Goal: Transaction & Acquisition: Book appointment/travel/reservation

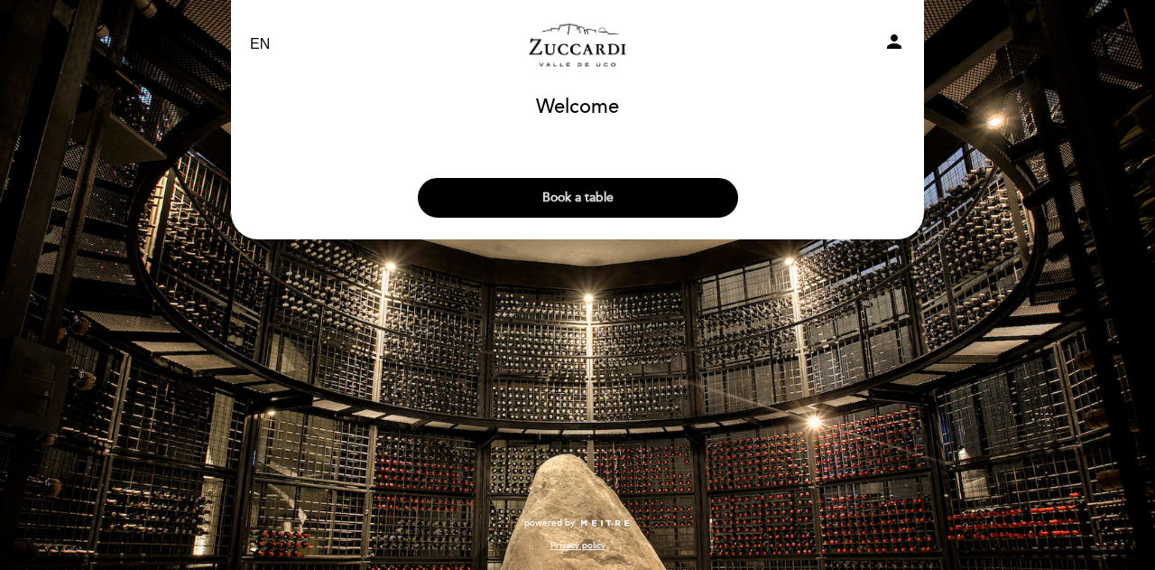
click at [578, 194] on button "Book a table" at bounding box center [578, 198] width 320 height 40
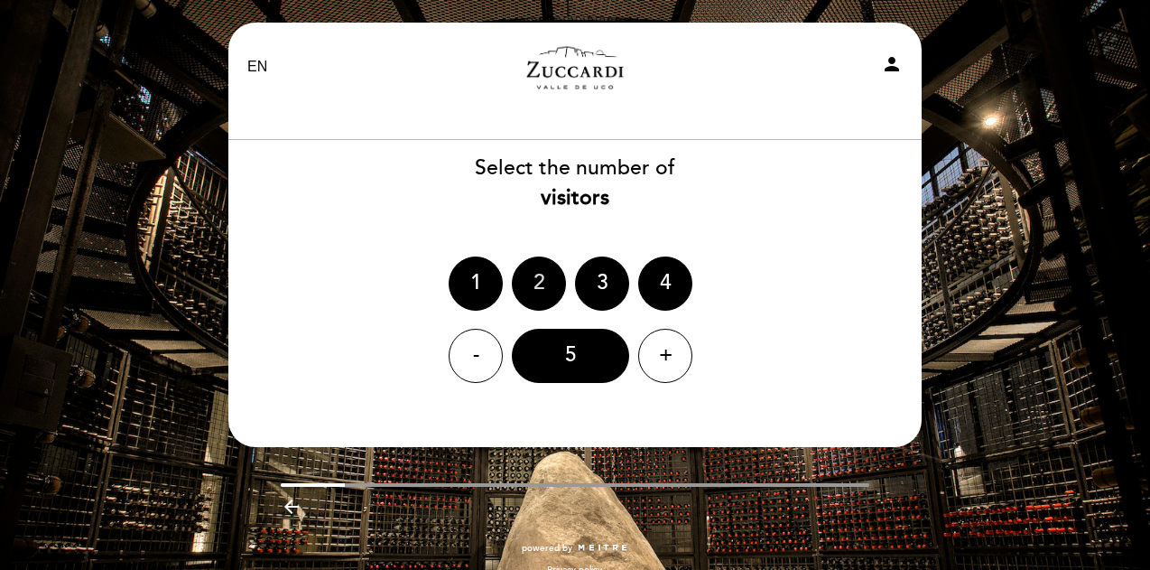
click at [534, 299] on div "2" at bounding box center [539, 283] width 54 height 54
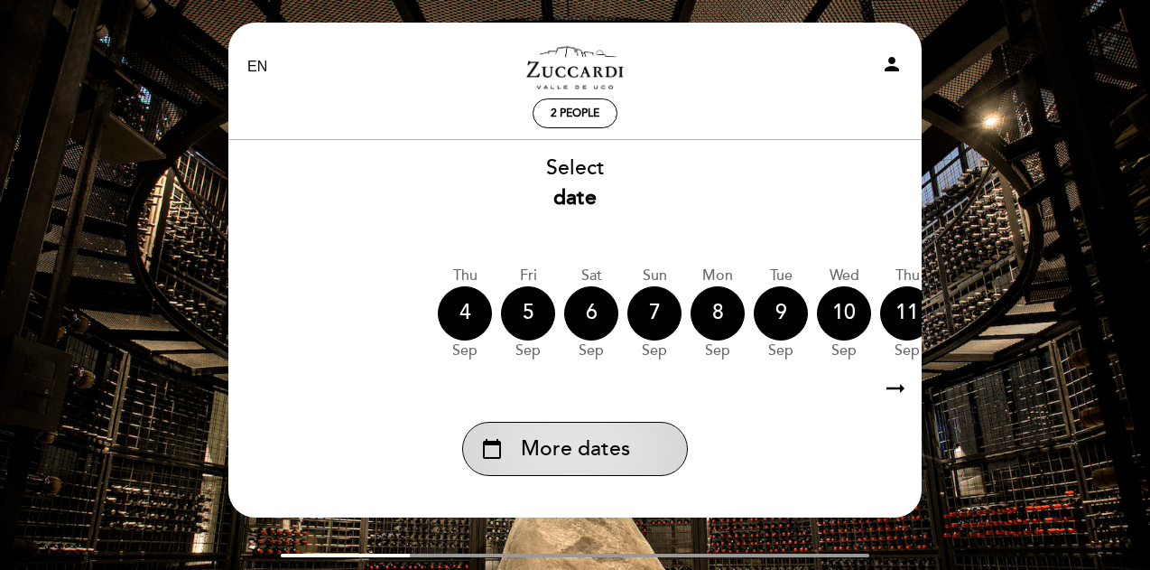
click at [607, 461] on span "More dates" at bounding box center [575, 449] width 109 height 30
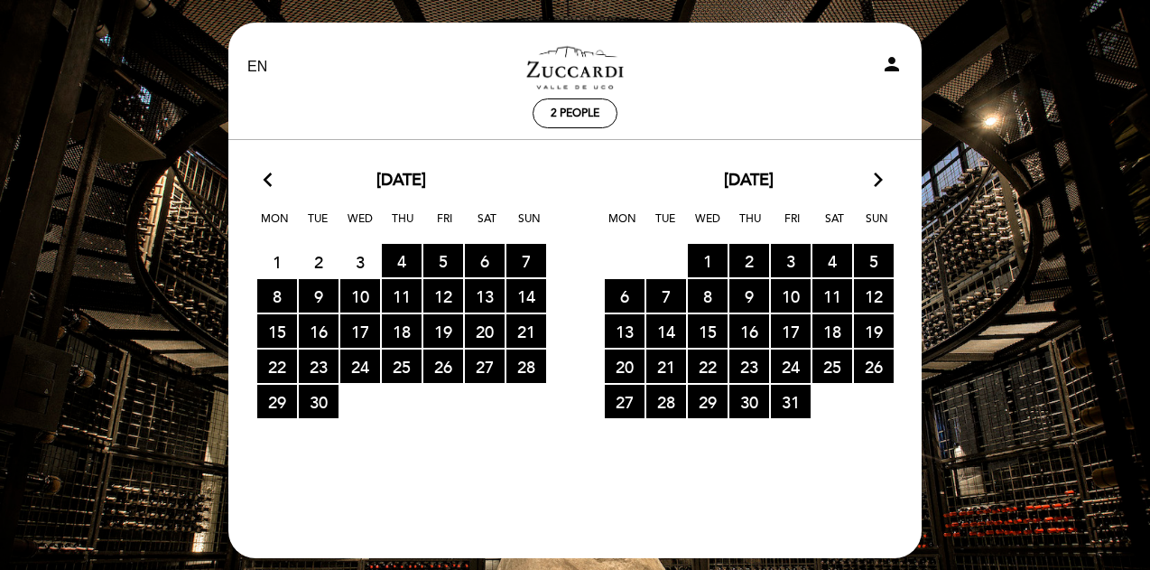
click at [866, 180] on div "[DATE] arrow_forward_ios" at bounding box center [748, 180] width 347 height 23
click at [871, 179] on div "[DATE] arrow_forward_ios" at bounding box center [748, 180] width 347 height 23
click at [872, 179] on icon "arrow_forward_ios" at bounding box center [878, 180] width 16 height 23
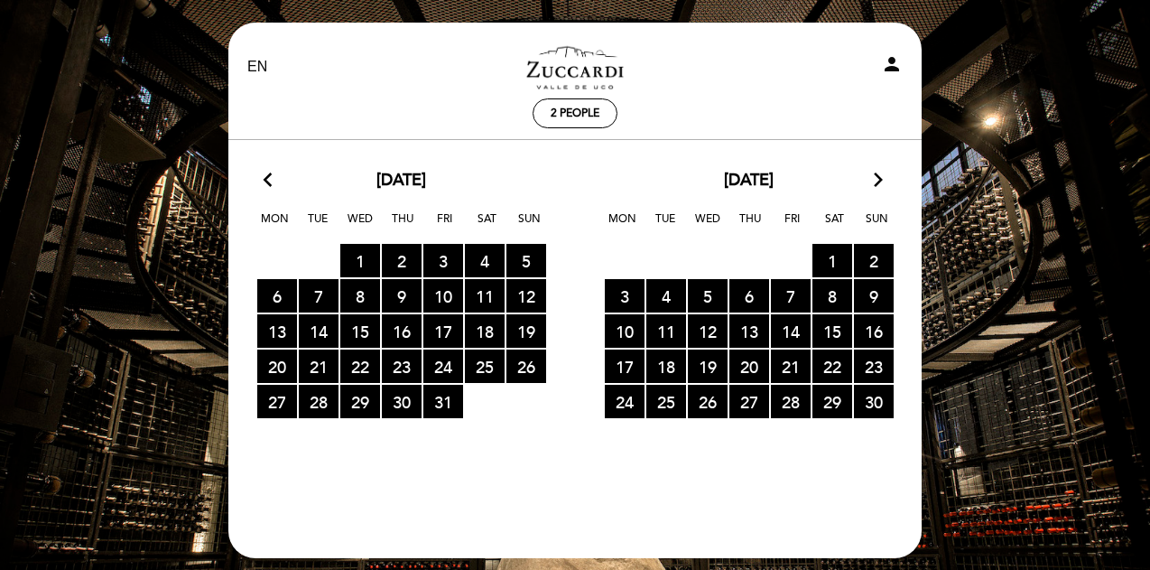
click at [872, 179] on icon "arrow_forward_ios" at bounding box center [878, 180] width 16 height 23
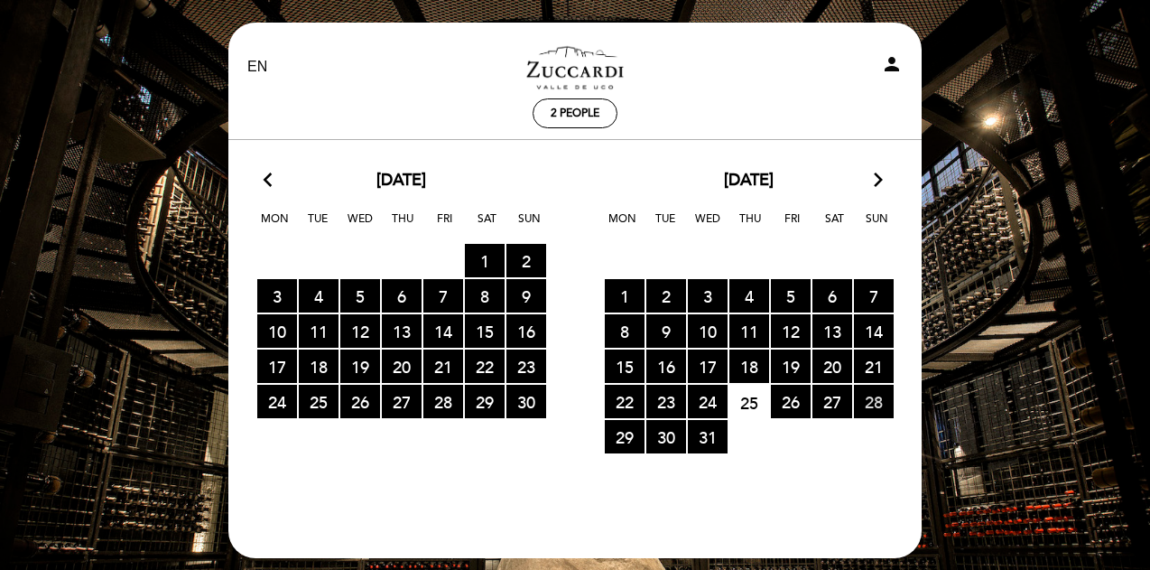
click at [866, 404] on span "28 RESERVATIONS AVAILABLE" at bounding box center [874, 400] width 40 height 33
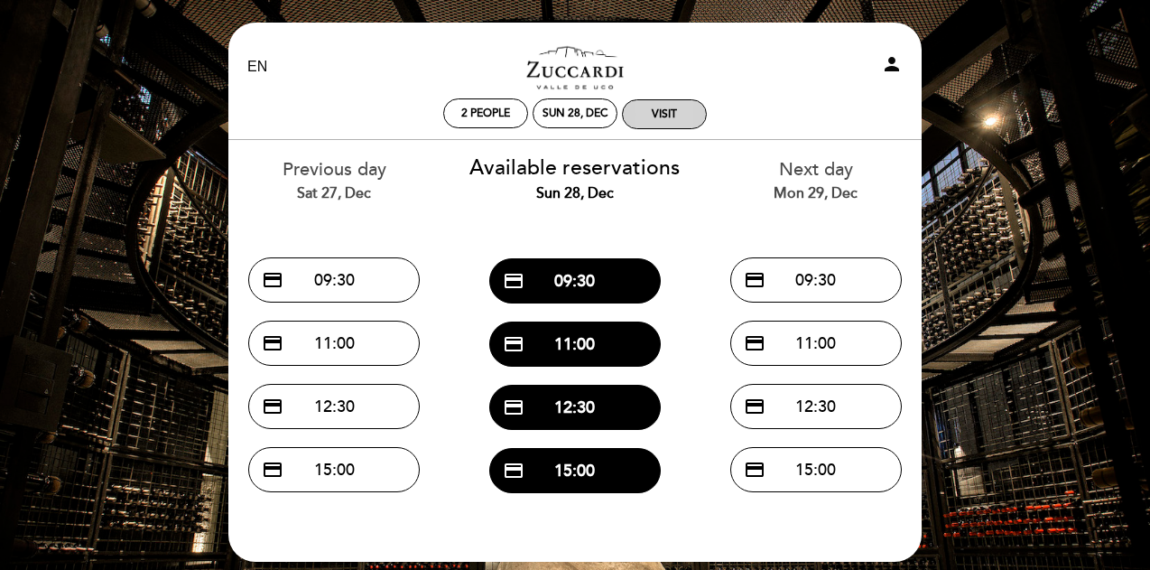
click at [697, 111] on div "visit" at bounding box center [664, 114] width 83 height 28
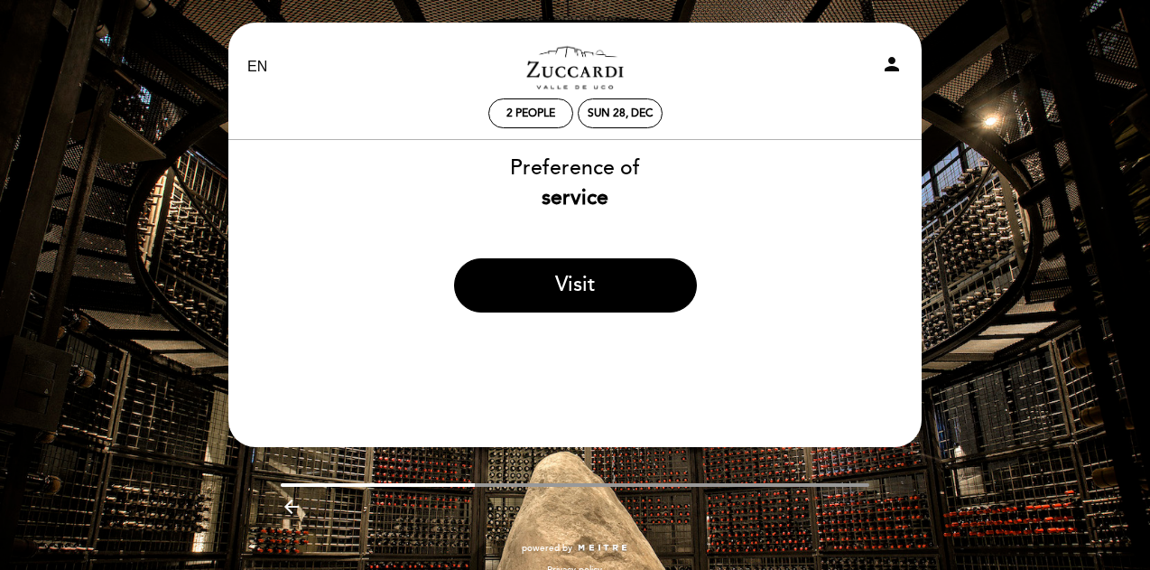
click at [174, 107] on div "EN ES PT Zuccardi [PERSON_NAME] de Uco - Turismo person 2 people Sun 28, Dec We…" at bounding box center [575, 297] width 1150 height 594
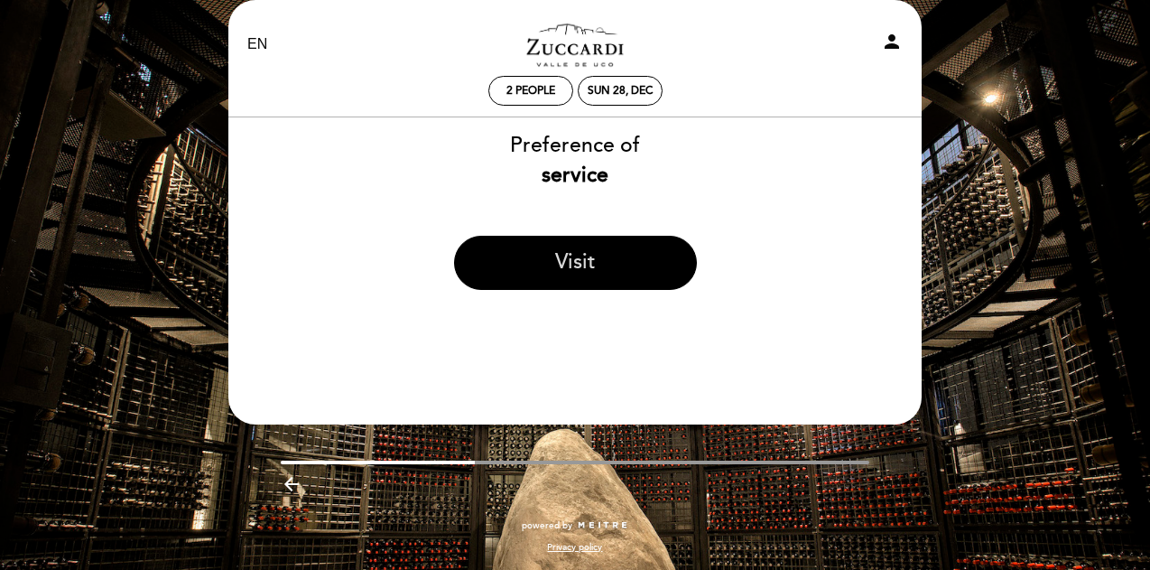
scroll to position [24, 0]
